Goal: Entertainment & Leisure: Consume media (video, audio)

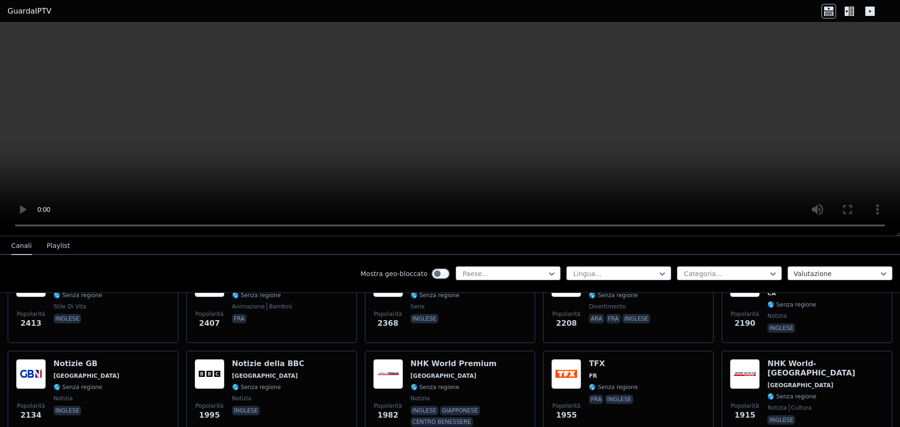
scroll to position [609, 0]
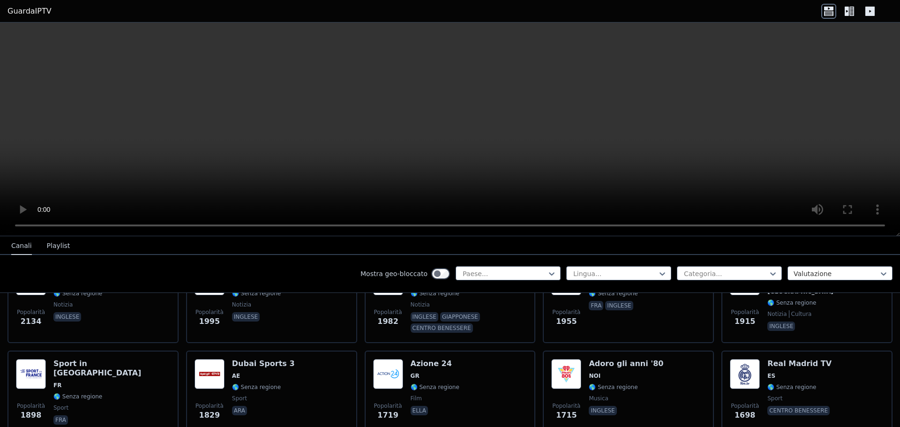
click at [868, 9] on icon at bounding box center [869, 11] width 9 height 9
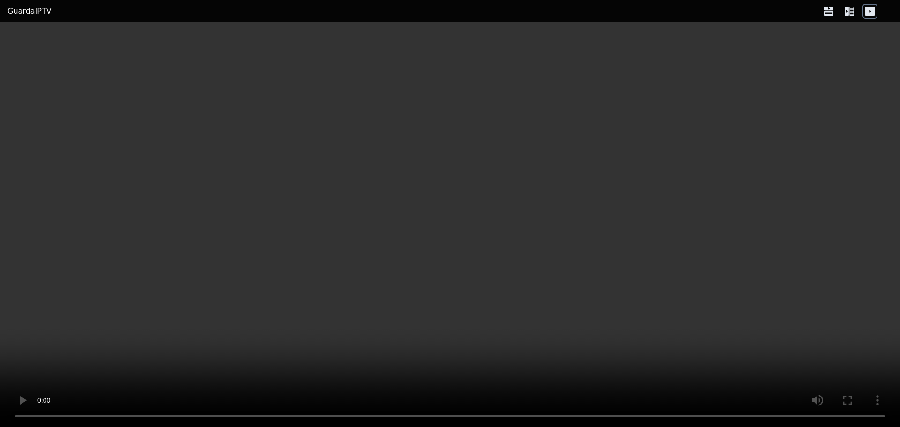
click at [857, 14] on div at bounding box center [849, 11] width 56 height 15
click at [850, 14] on icon at bounding box center [851, 11] width 5 height 9
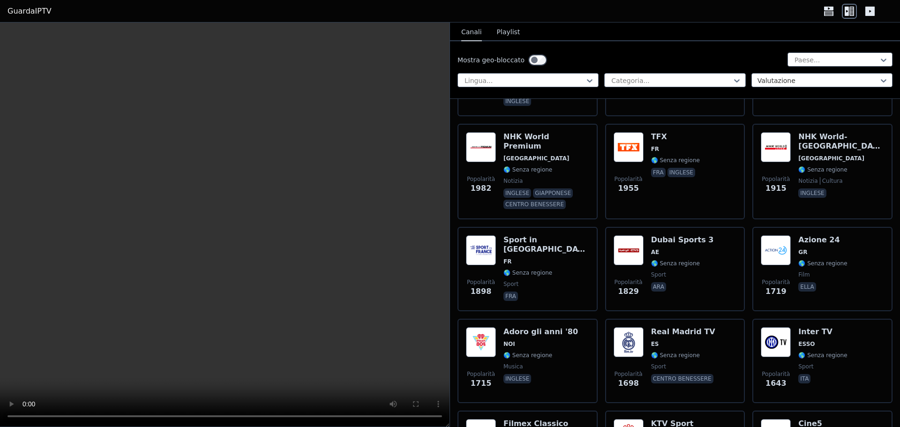
scroll to position [984, 0]
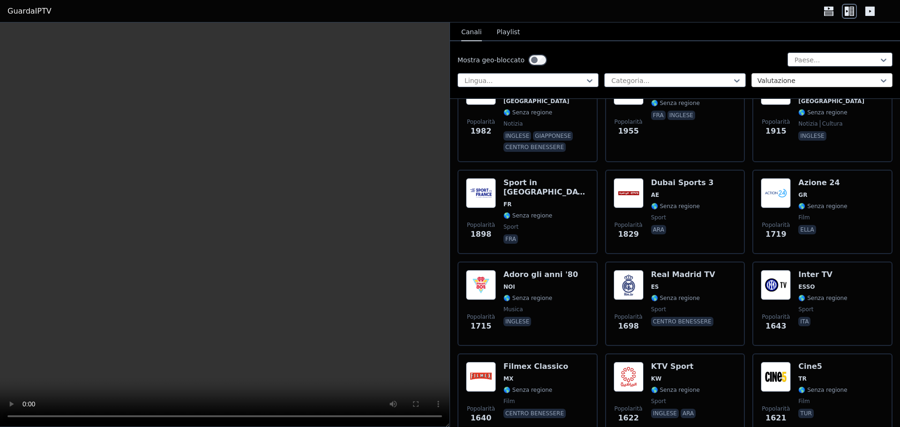
click at [879, 75] on div at bounding box center [883, 81] width 9 height 14
click at [879, 58] on icon at bounding box center [883, 59] width 9 height 9
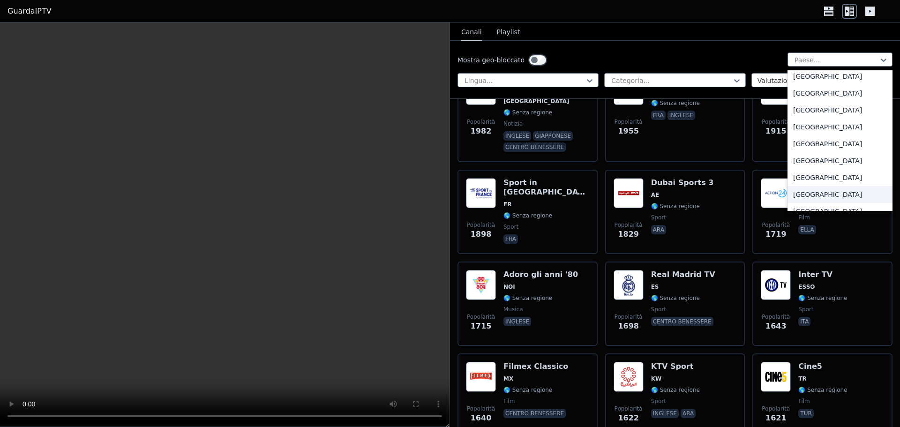
scroll to position [3302, 0]
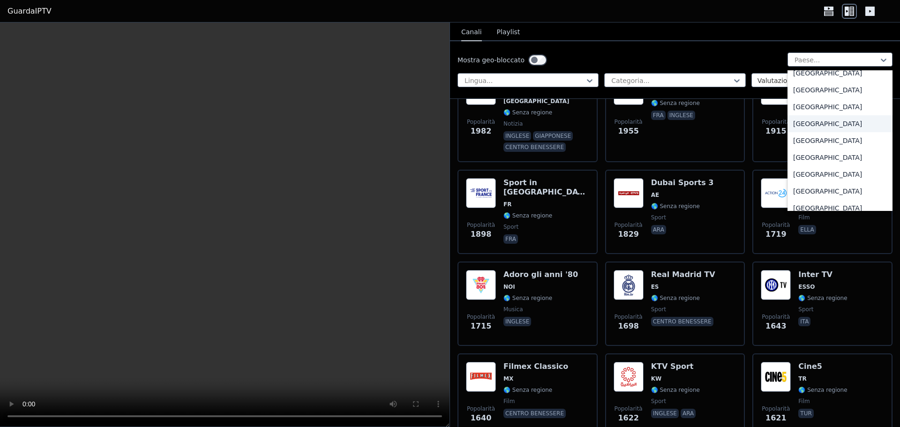
click at [812, 120] on font "[GEOGRAPHIC_DATA]" at bounding box center [827, 124] width 69 height 8
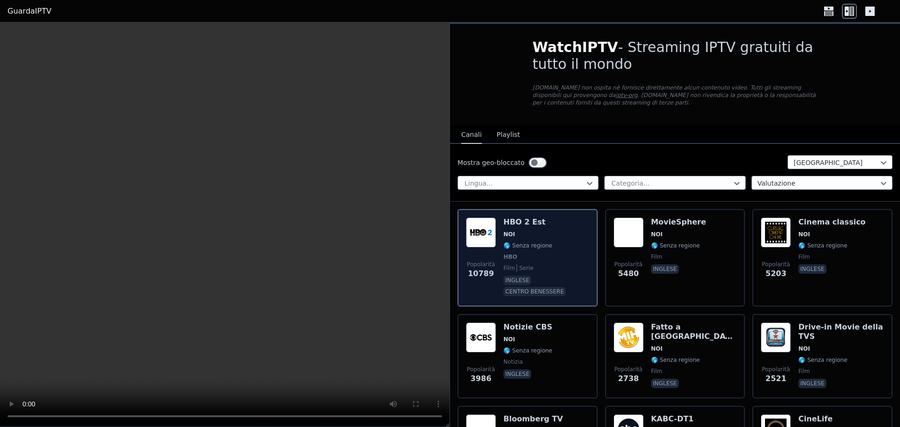
click at [534, 263] on div "HBO 2 Est NOI 🌎 Senza regione HBO film serie inglese centro benessere" at bounding box center [546, 258] width 86 height 81
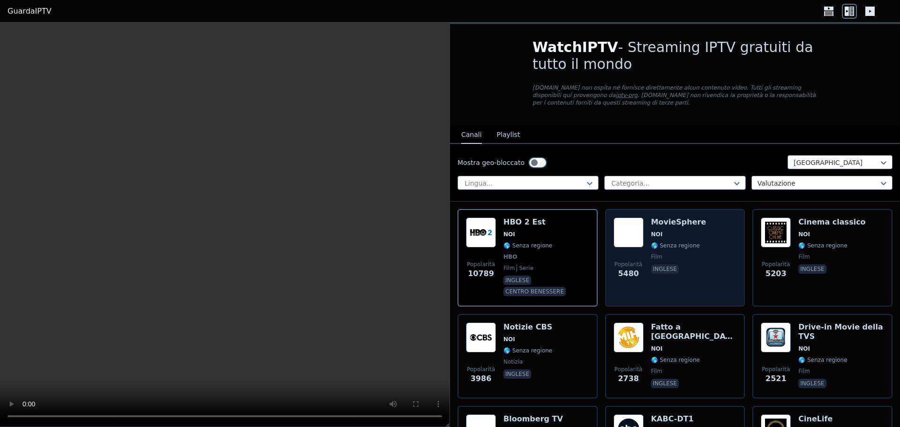
click at [647, 263] on div "Popolarità 5480 MovieSphere NOI 🌎 Senza regione film inglese" at bounding box center [675, 258] width 123 height 81
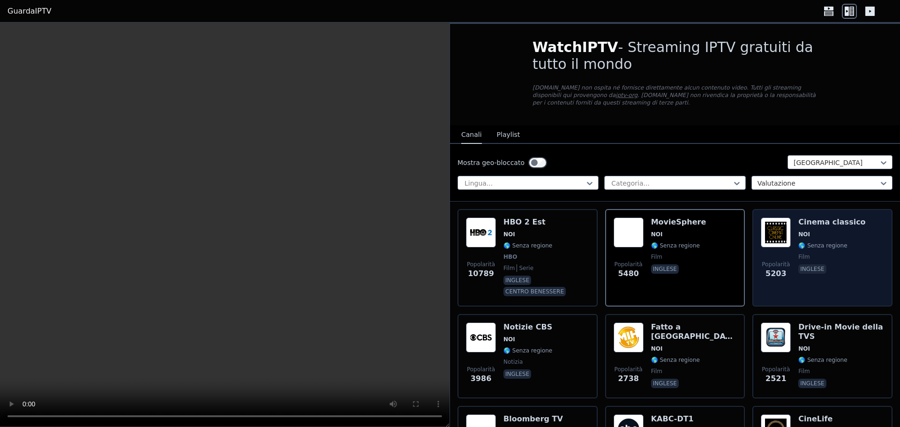
click at [810, 226] on font "Cinema classico" at bounding box center [831, 222] width 67 height 9
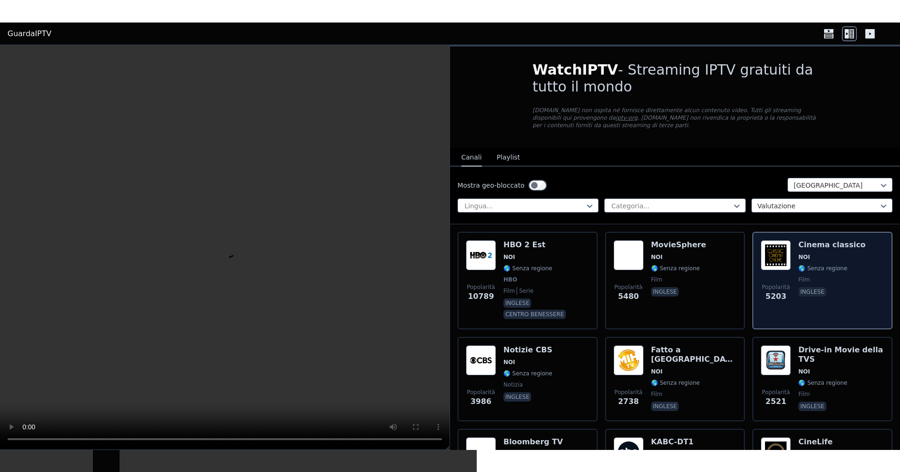
scroll to position [47, 0]
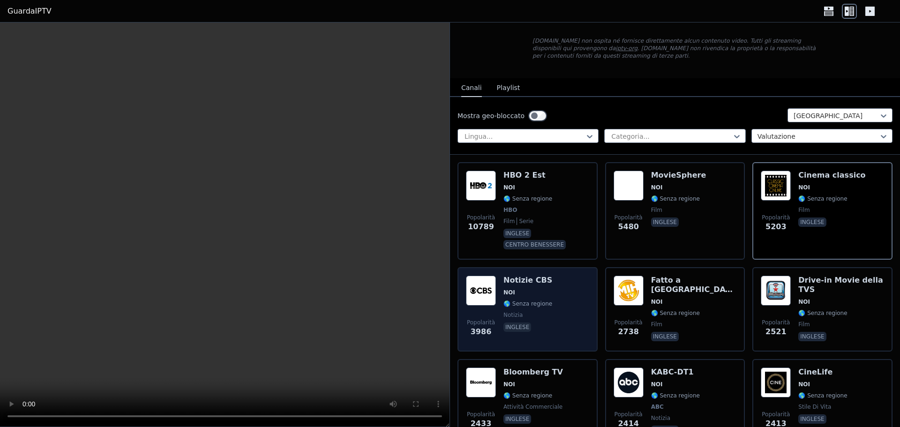
click at [528, 289] on span "NOI" at bounding box center [527, 293] width 49 height 8
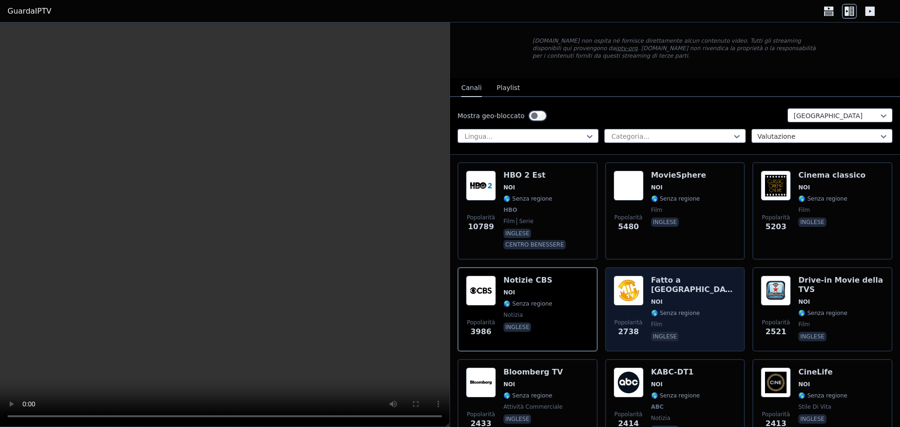
click at [678, 298] on span "NOI" at bounding box center [694, 302] width 86 height 8
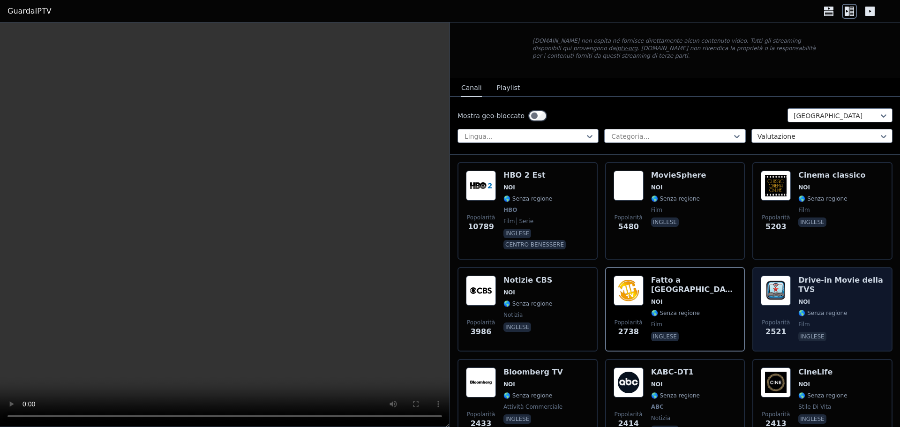
click at [803, 299] on font "NOI" at bounding box center [804, 302] width 12 height 7
